Goal: Information Seeking & Learning: Learn about a topic

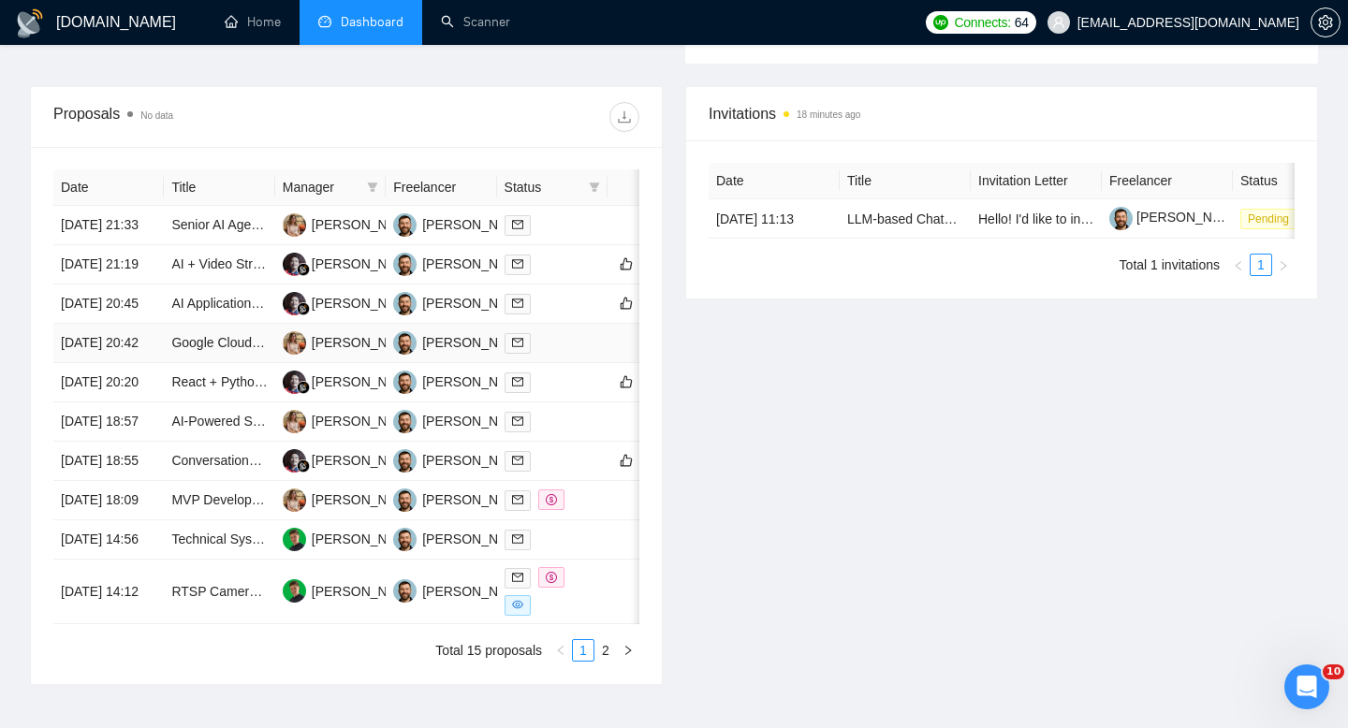
scroll to position [669, 0]
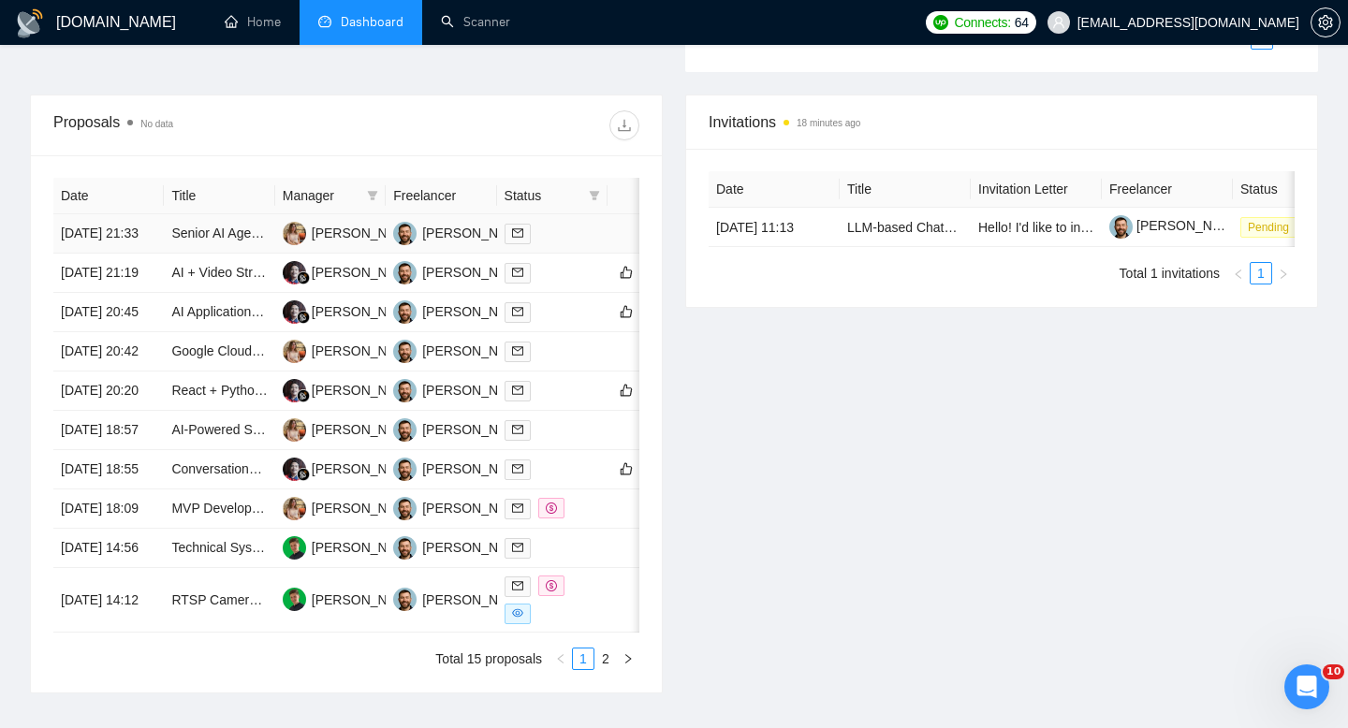
click at [208, 254] on td "Senior AI Agent Engineer (Shopify/DTC) — Build a Telegram “Operations & Analyti…" at bounding box center [219, 233] width 110 height 39
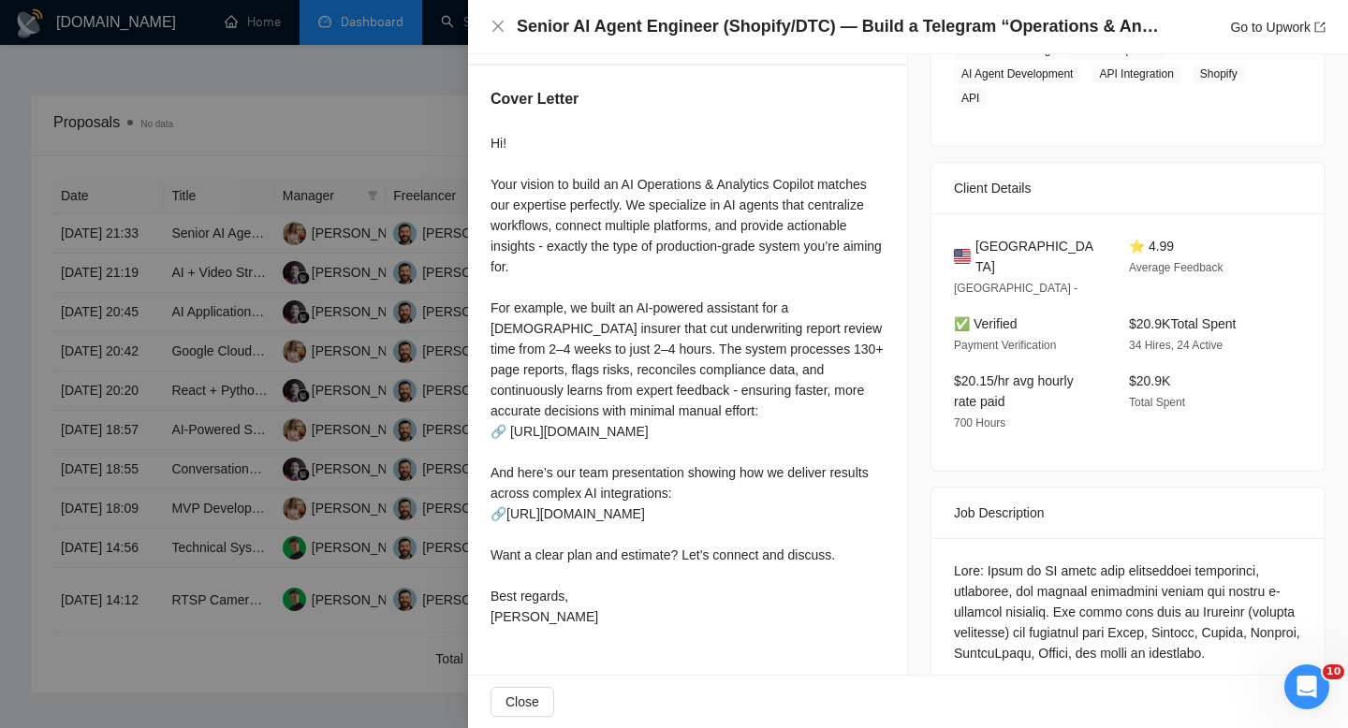
scroll to position [326, 0]
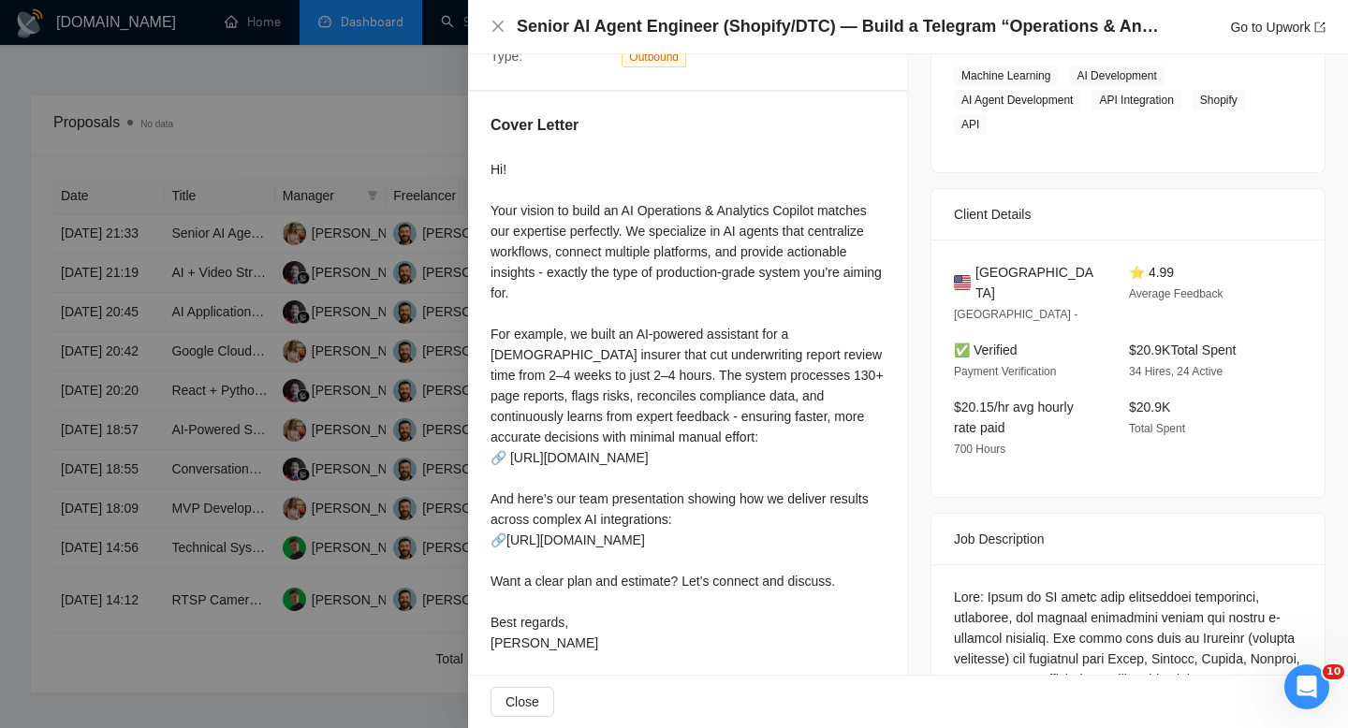
click at [488, 26] on div "Senior AI Agent Engineer (Shopify/DTC) — Build a Telegram “Operations & Analyti…" at bounding box center [908, 27] width 880 height 54
click at [505, 28] on icon "close" at bounding box center [498, 26] width 15 height 15
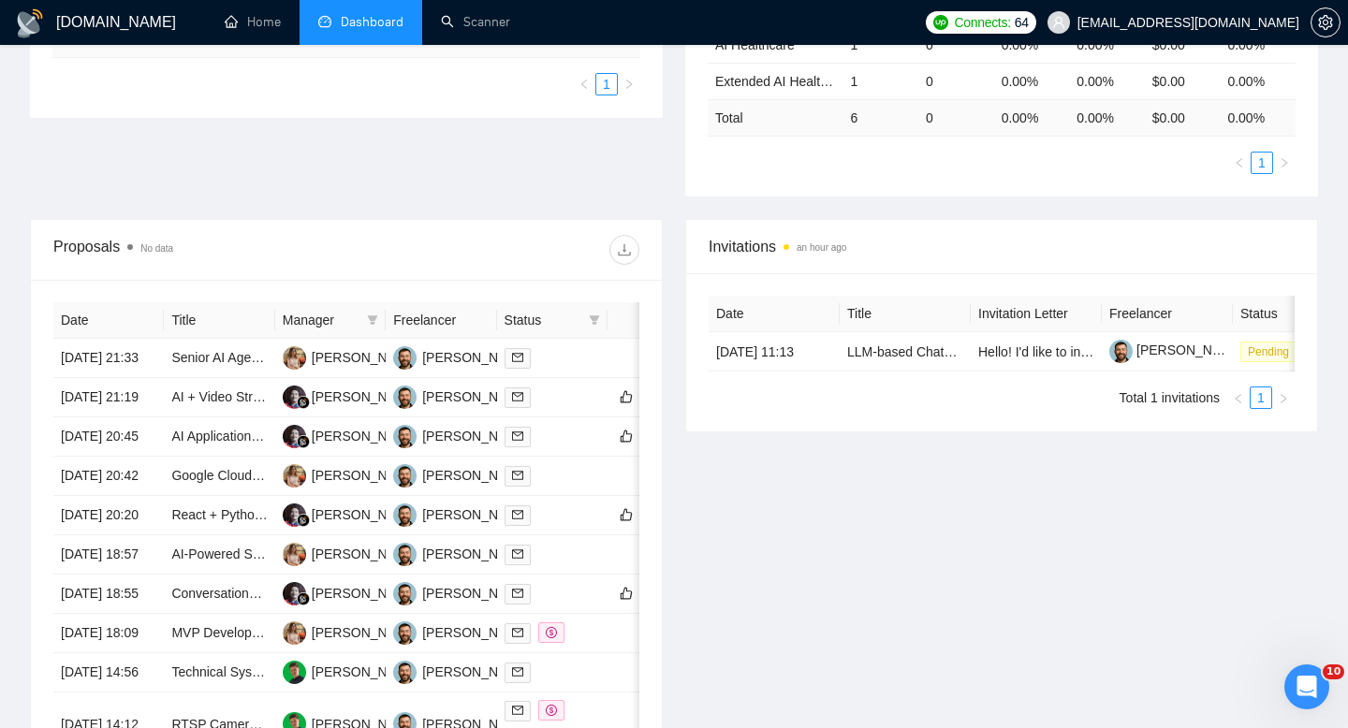
scroll to position [548, 0]
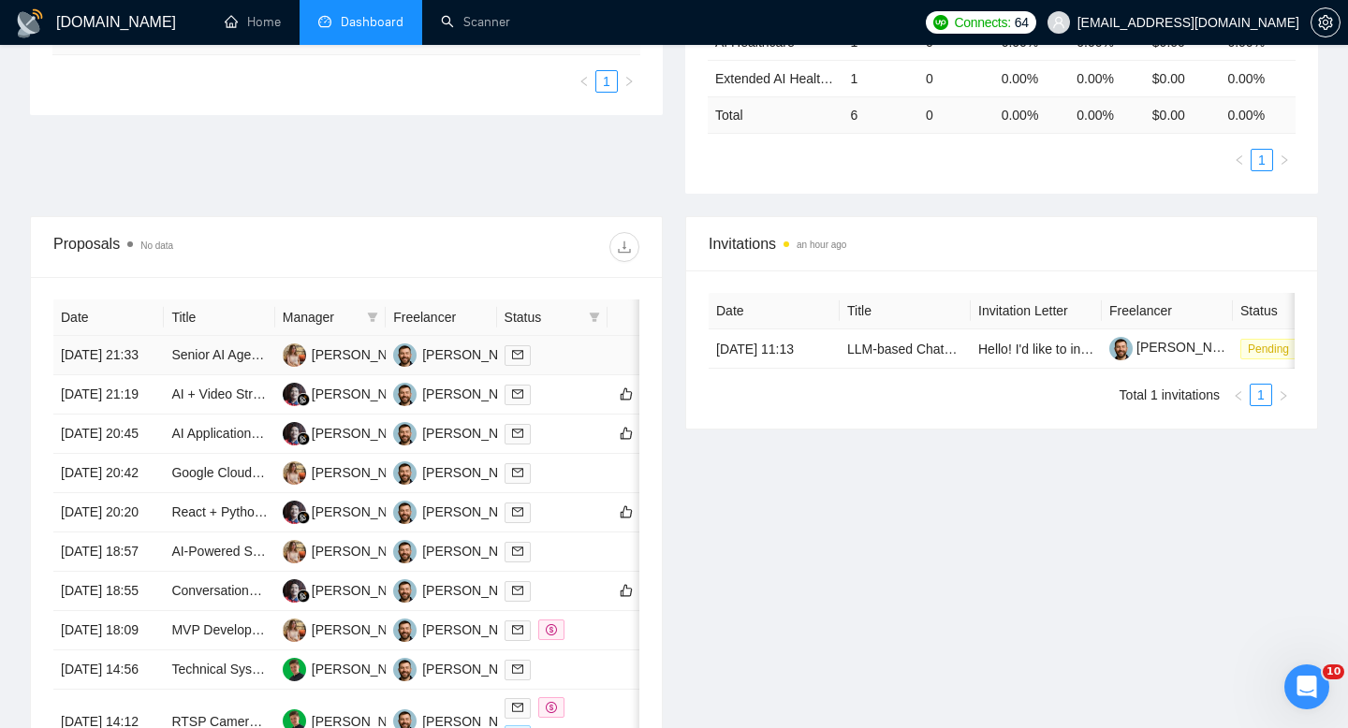
click at [156, 375] on td "[DATE] 21:33" at bounding box center [108, 355] width 110 height 39
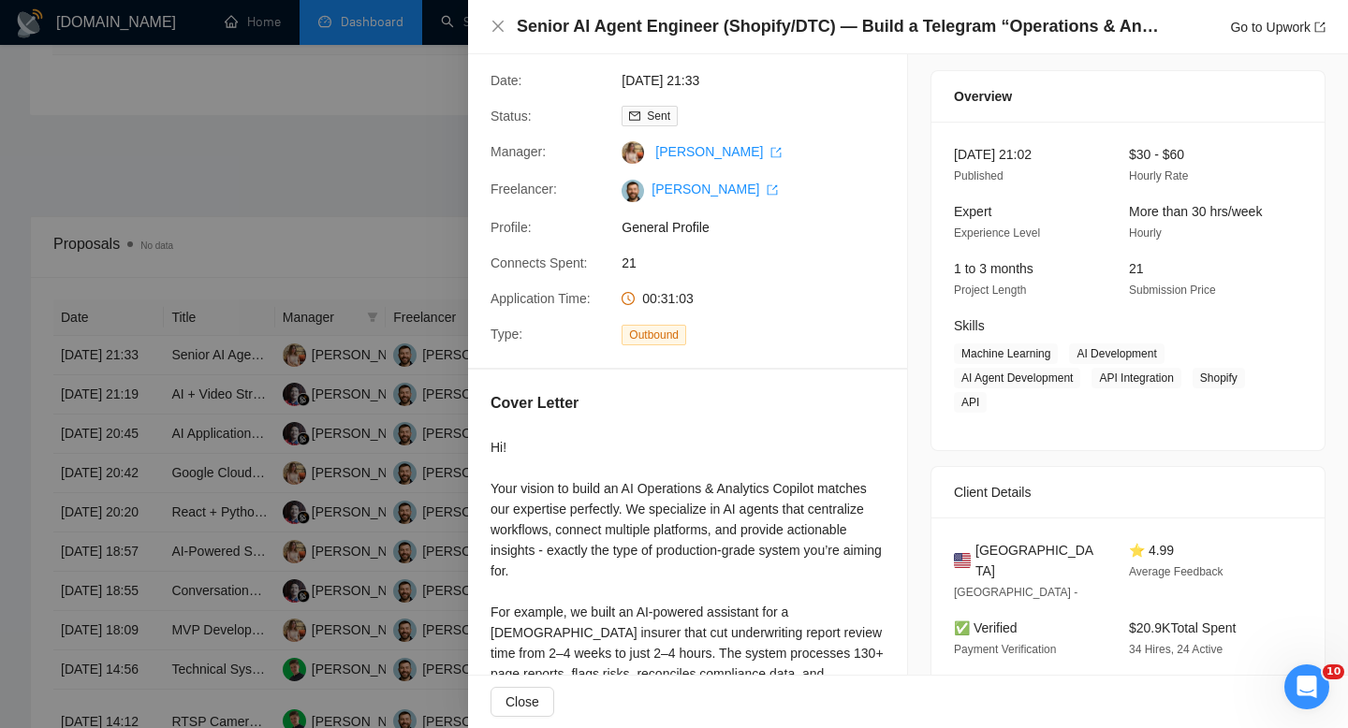
scroll to position [85, 0]
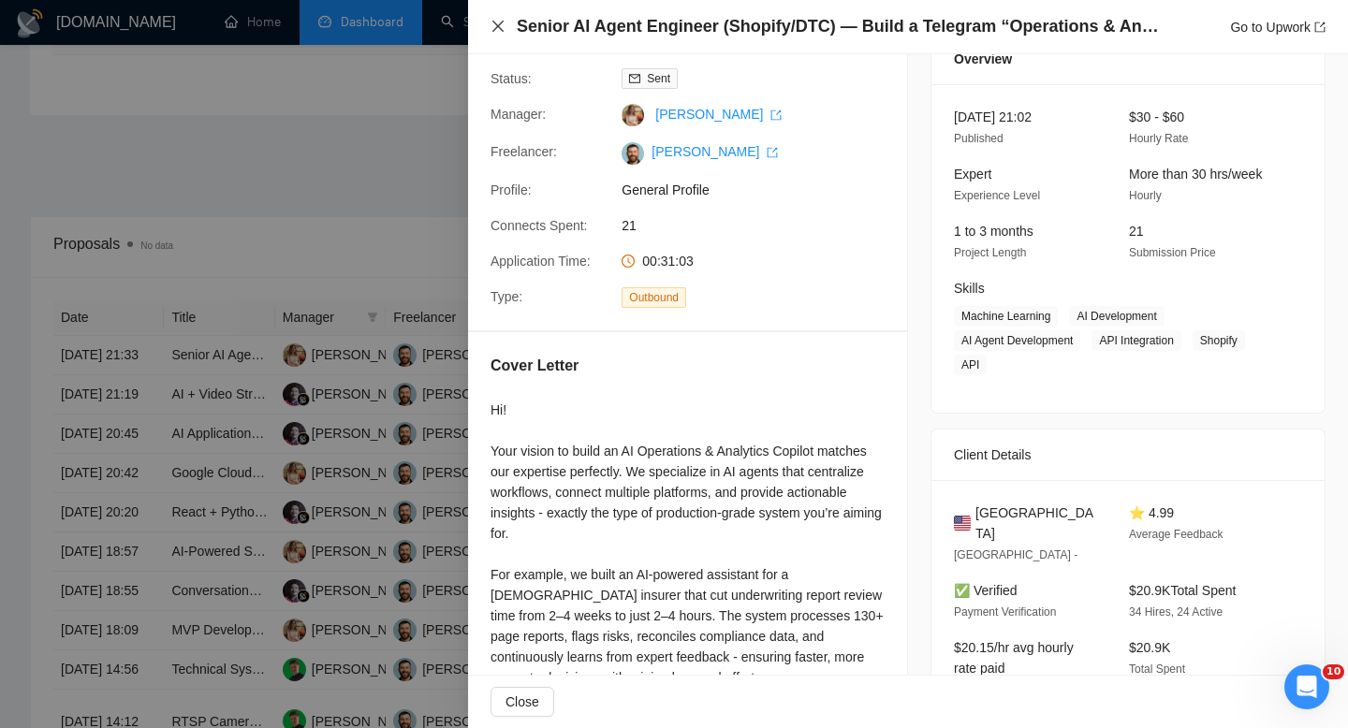
click at [495, 26] on icon "close" at bounding box center [498, 26] width 15 height 15
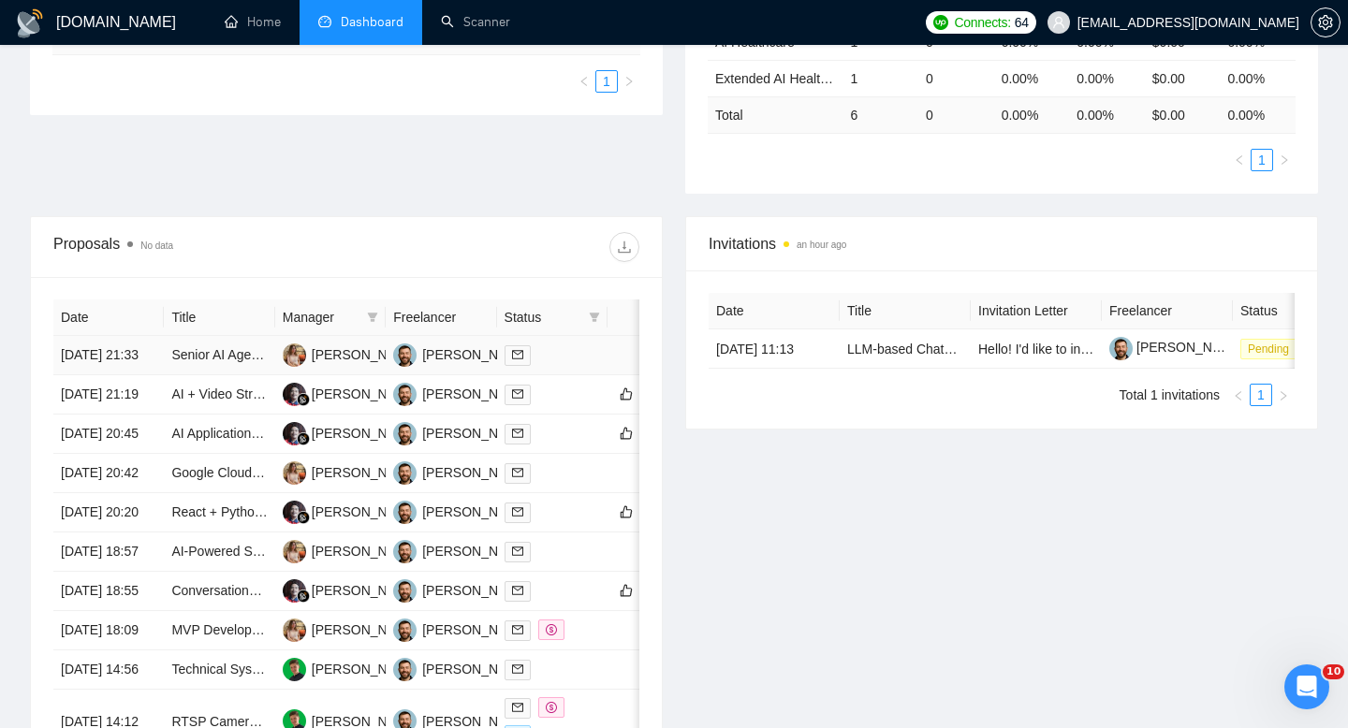
click at [153, 375] on td "[DATE] 21:33" at bounding box center [108, 355] width 110 height 39
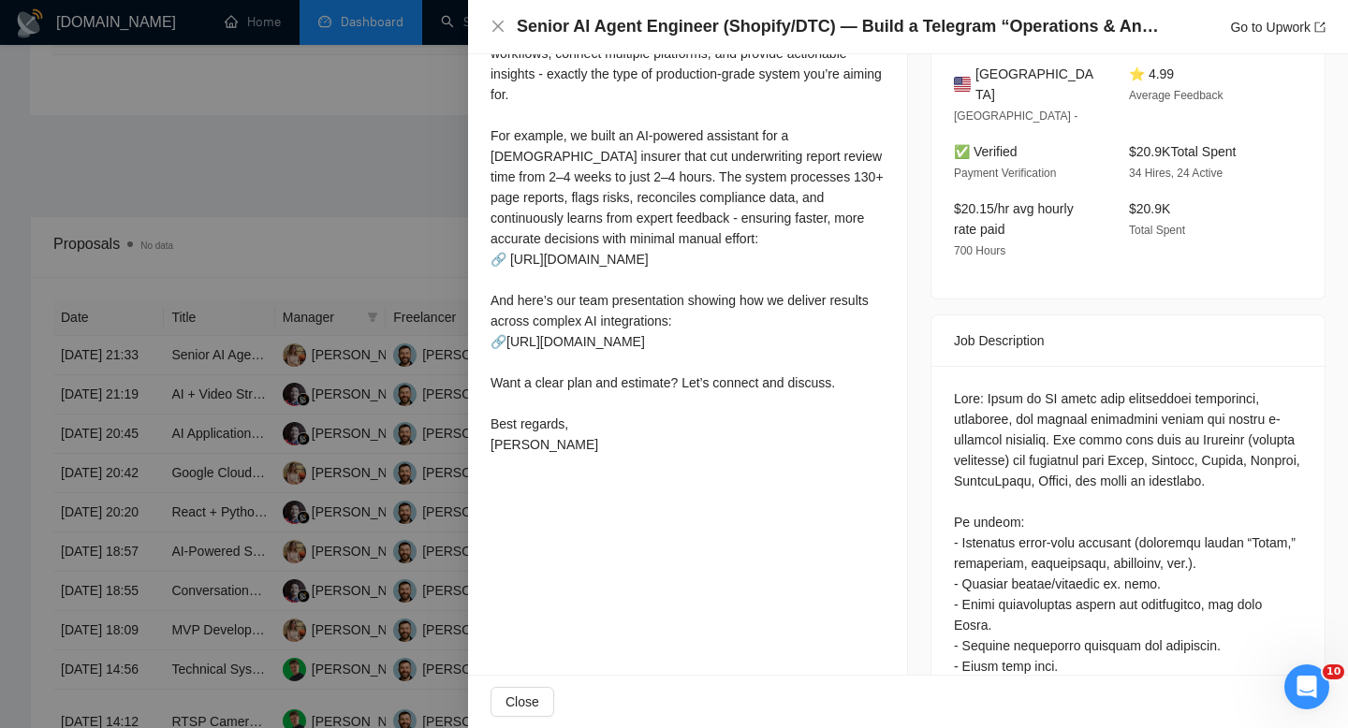
scroll to position [554, 0]
